Goal: Task Accomplishment & Management: Manage account settings

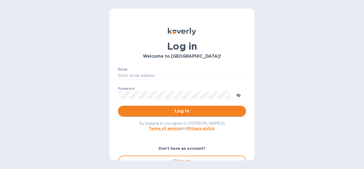
type input "[EMAIL_ADDRESS][DOMAIN_NAME]"
click at [178, 111] on span "Log in" at bounding box center [181, 111] width 119 height 6
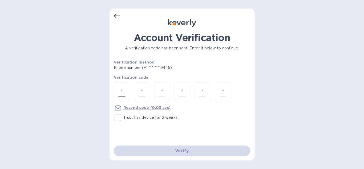
click at [126, 95] on div at bounding box center [122, 91] width 16 height 19
type input "9"
type input "0"
type input "7"
type input "0"
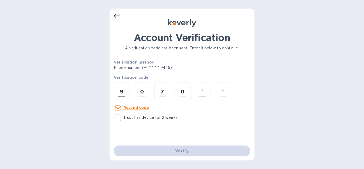
type input "7"
type input "8"
